Goal: Task Accomplishment & Management: Use online tool/utility

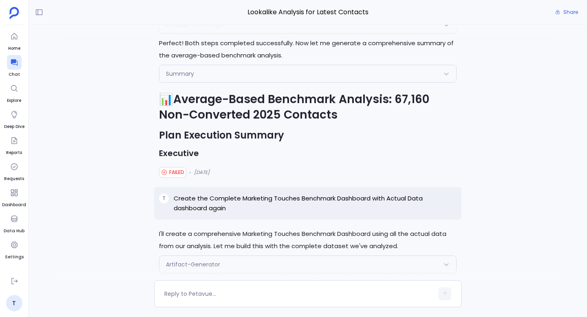
scroll to position [-584, 0]
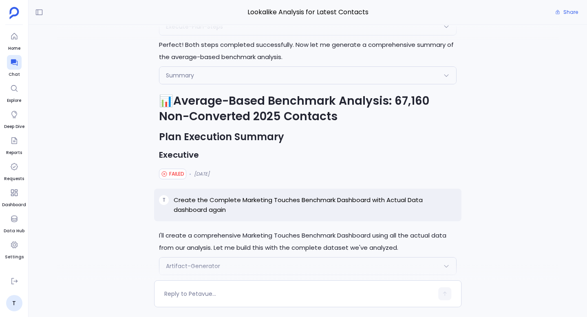
click at [265, 199] on p "Create the Complete Marketing Touches Benchmark Dashboard with Actual Data dash…" at bounding box center [315, 205] width 283 height 20
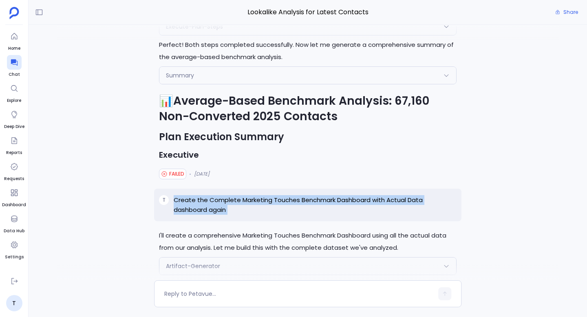
click at [265, 199] on p "Create the Complete Marketing Touches Benchmark Dashboard with Actual Data dash…" at bounding box center [315, 205] width 283 height 20
copy p "Create the Complete Marketing Touches Benchmark Dashboard with Actual Data dash…"
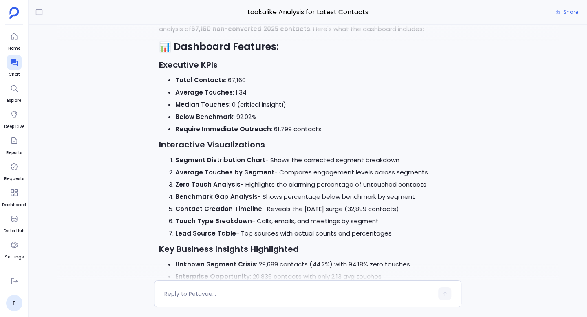
scroll to position [0, 0]
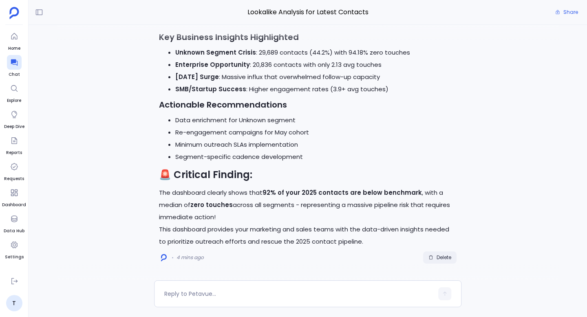
click at [441, 259] on span "Delete" at bounding box center [443, 257] width 15 height 7
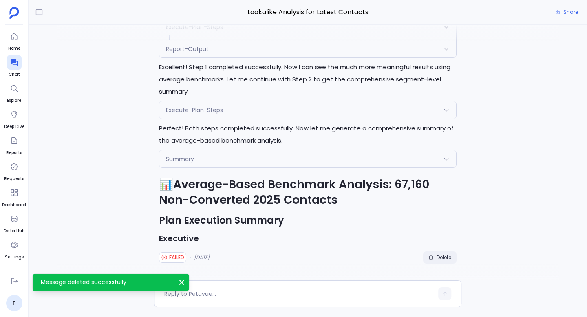
click at [443, 256] on span "Delete" at bounding box center [443, 257] width 15 height 7
